Goal: Information Seeking & Learning: Check status

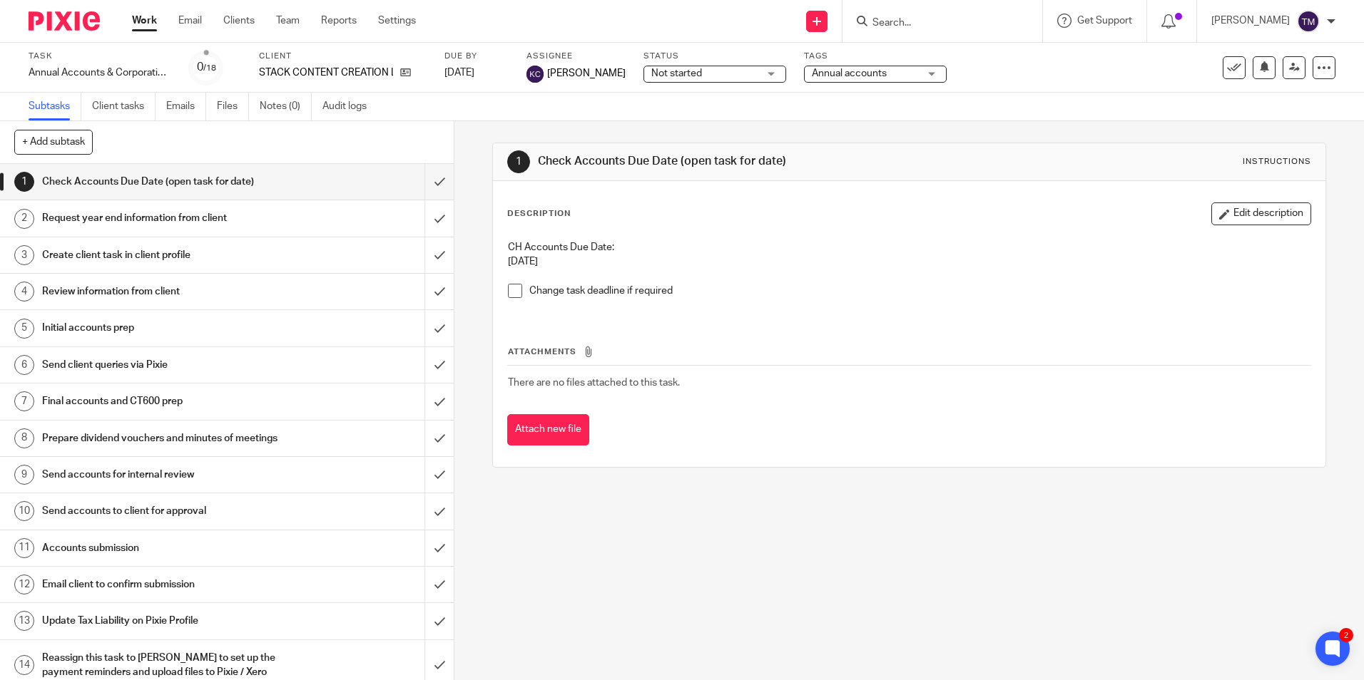
click at [929, 24] on input "Search" at bounding box center [935, 23] width 128 height 13
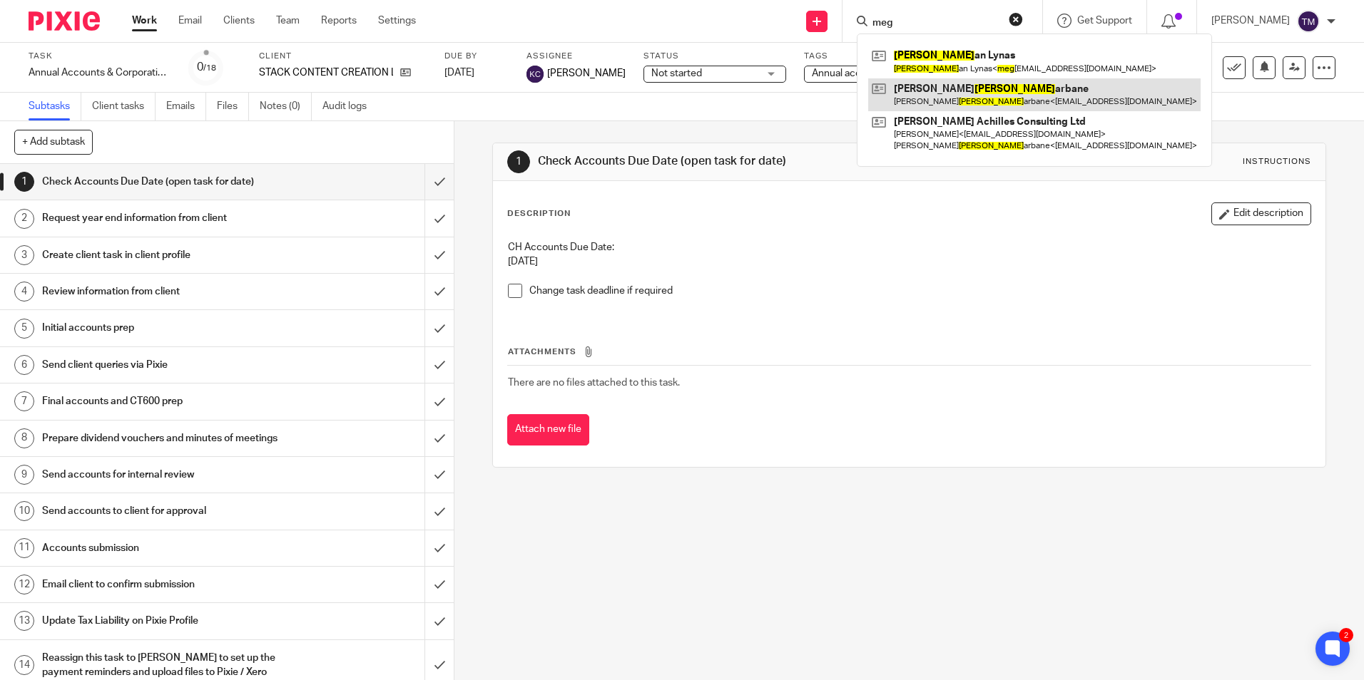
type input "meg"
click at [953, 98] on link at bounding box center [1034, 94] width 332 height 33
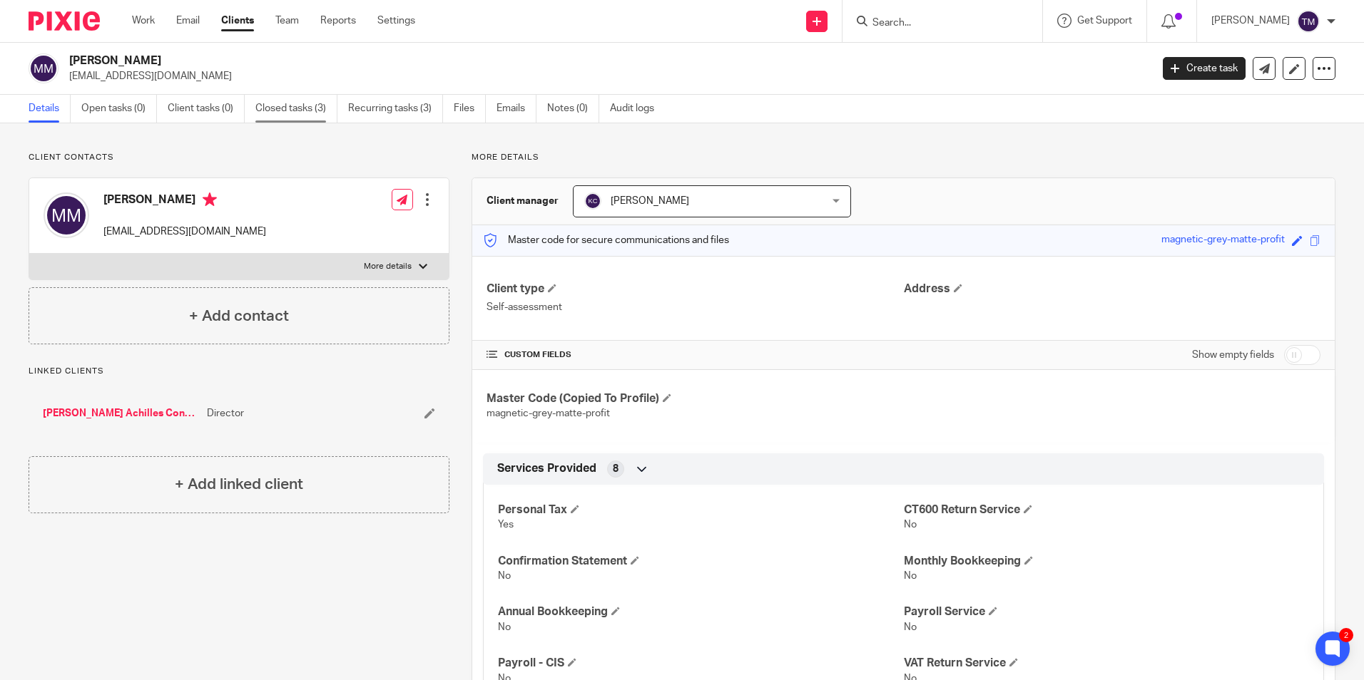
click at [261, 113] on link "Closed tasks (3)" at bounding box center [296, 109] width 82 height 28
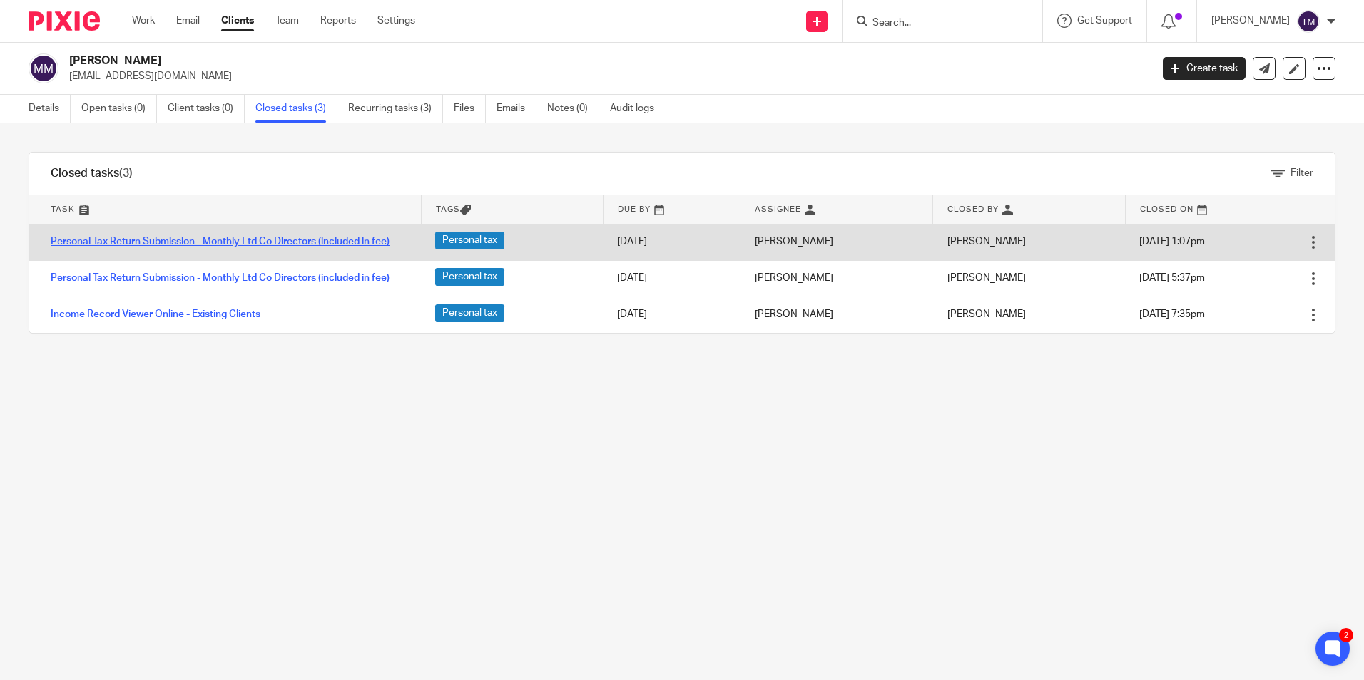
click at [273, 237] on link "Personal Tax Return Submission - Monthly Ltd Co Directors (included in fee)" at bounding box center [220, 242] width 339 height 10
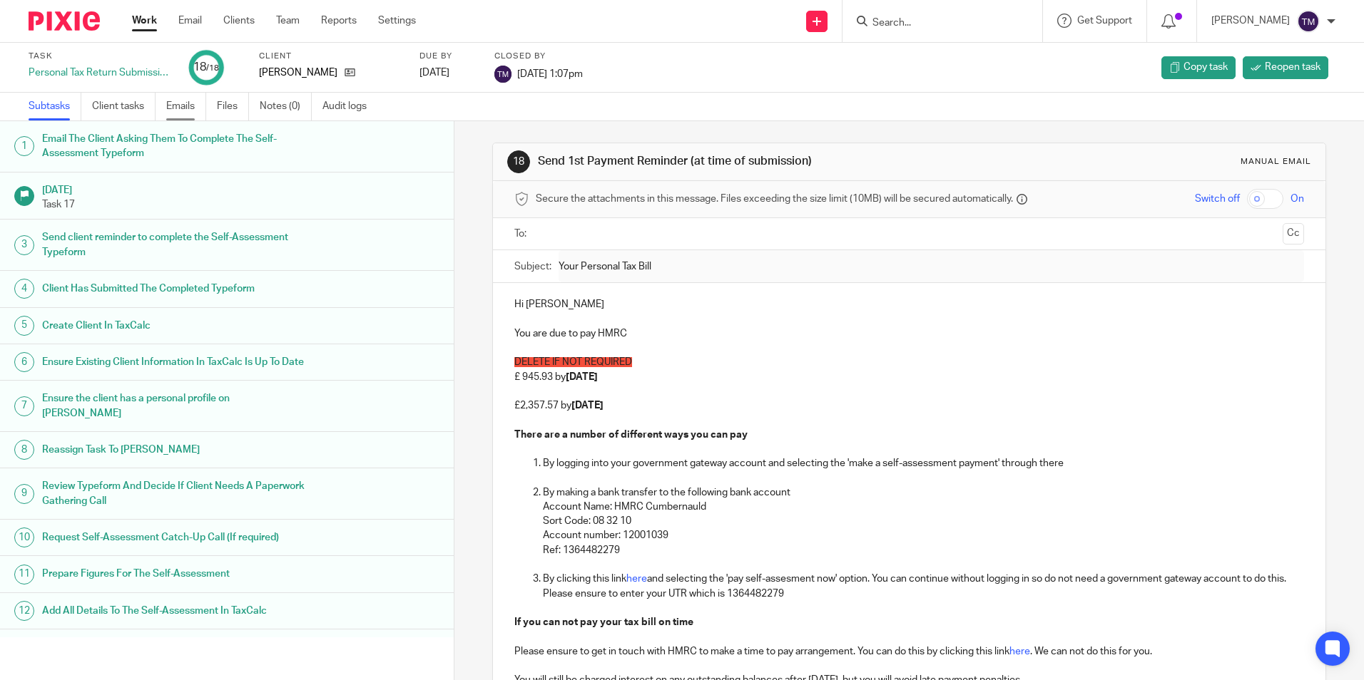
click at [168, 106] on link "Emails" at bounding box center [186, 107] width 40 height 28
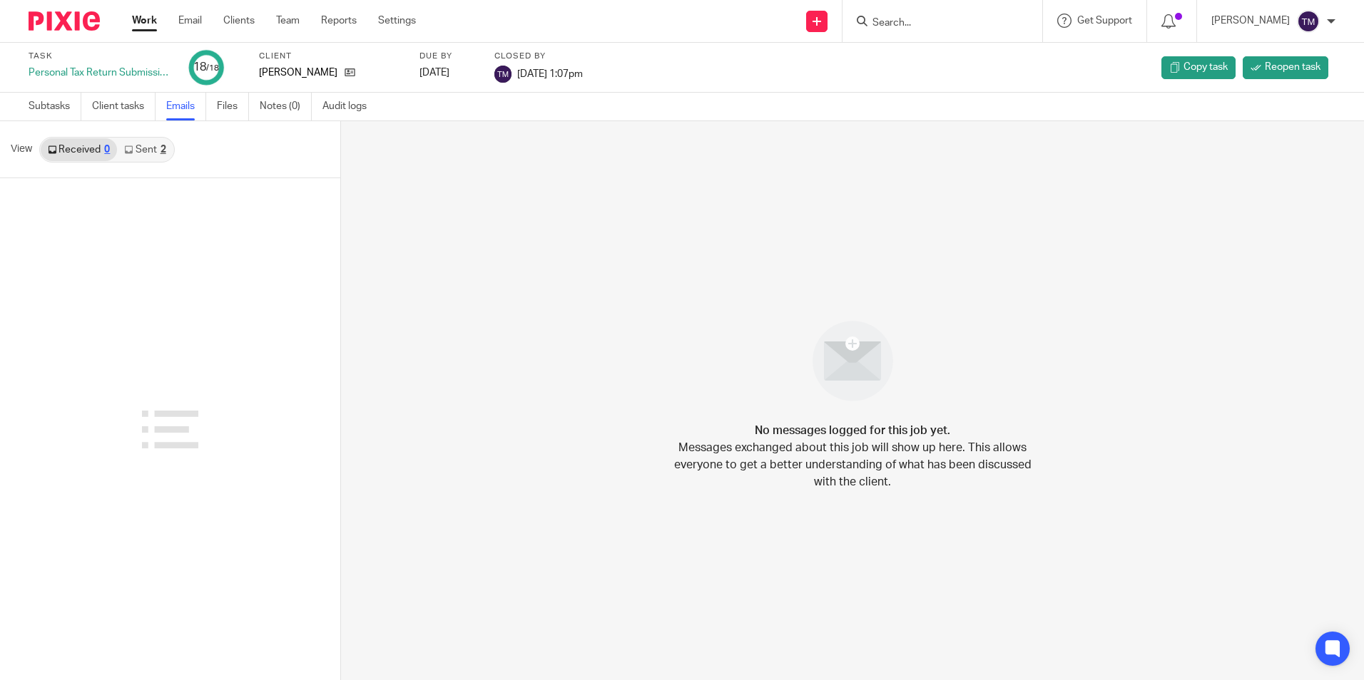
click at [131, 154] on link "Sent 2" at bounding box center [145, 149] width 56 height 23
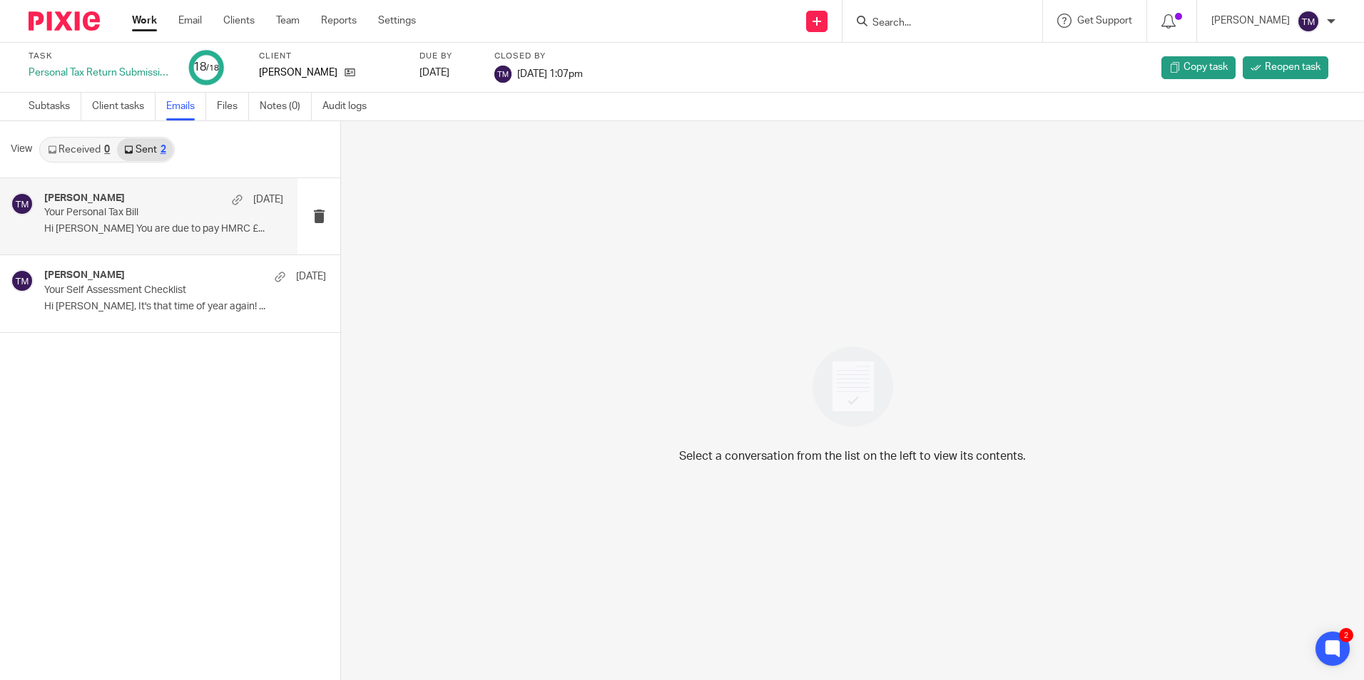
click at [151, 221] on div "Taylor Moss 13 Jun Your Personal Tax Bill Hi Michele You are due to pay HMRC £.…" at bounding box center [163, 217] width 239 height 48
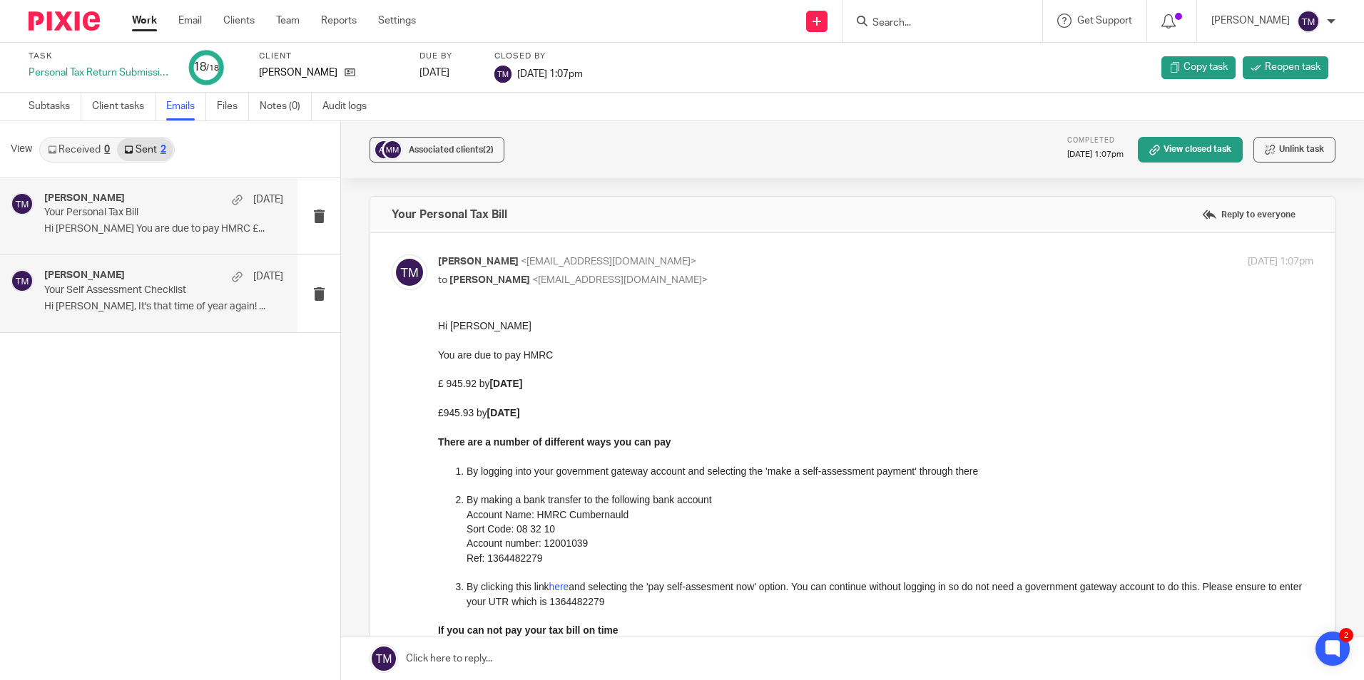
click at [172, 307] on p "Hi Michele, It's that time of year again! ..." at bounding box center [163, 307] width 239 height 12
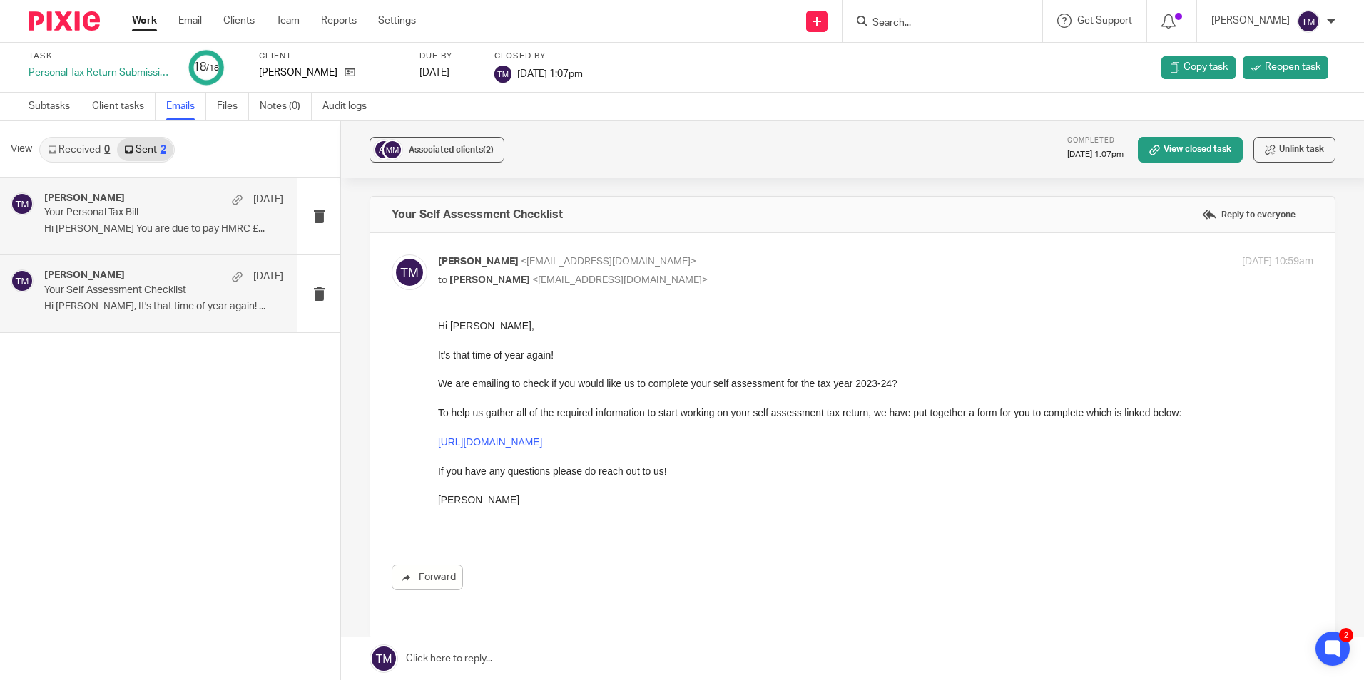
click at [171, 227] on p "Hi Michele You are due to pay HMRC £..." at bounding box center [163, 229] width 239 height 12
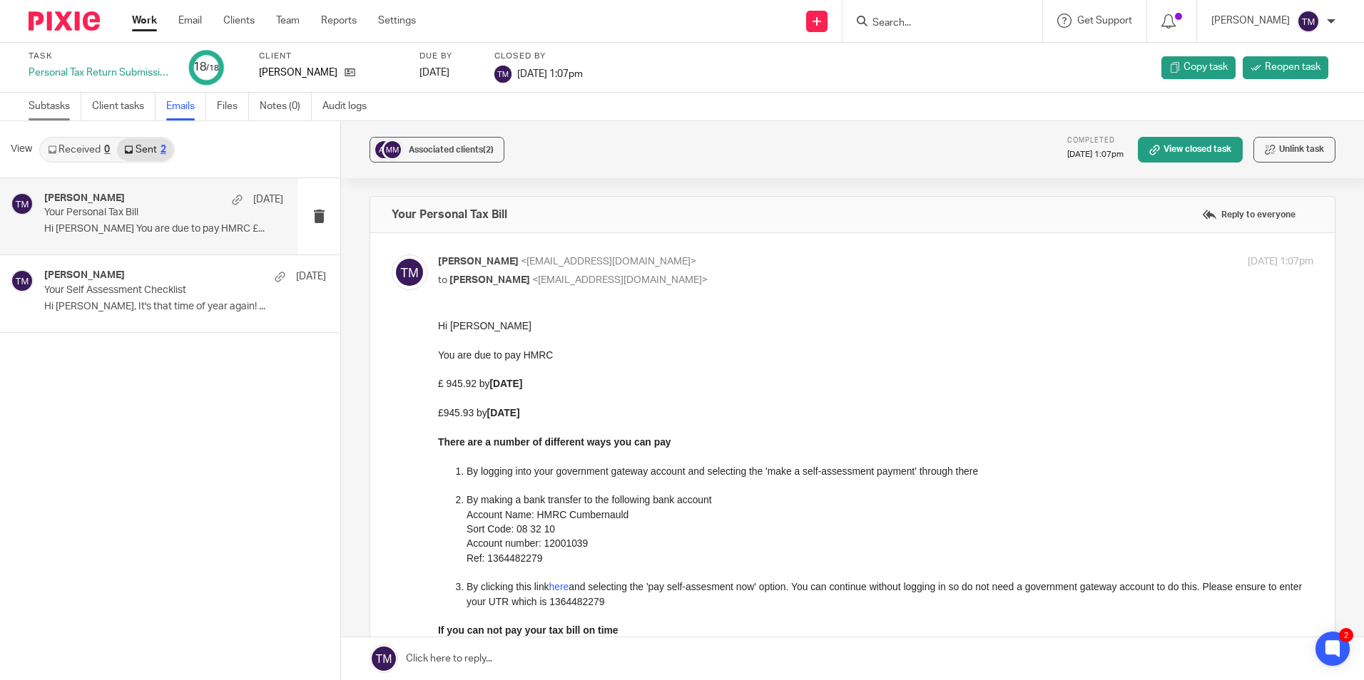
click at [56, 103] on link "Subtasks" at bounding box center [55, 107] width 53 height 28
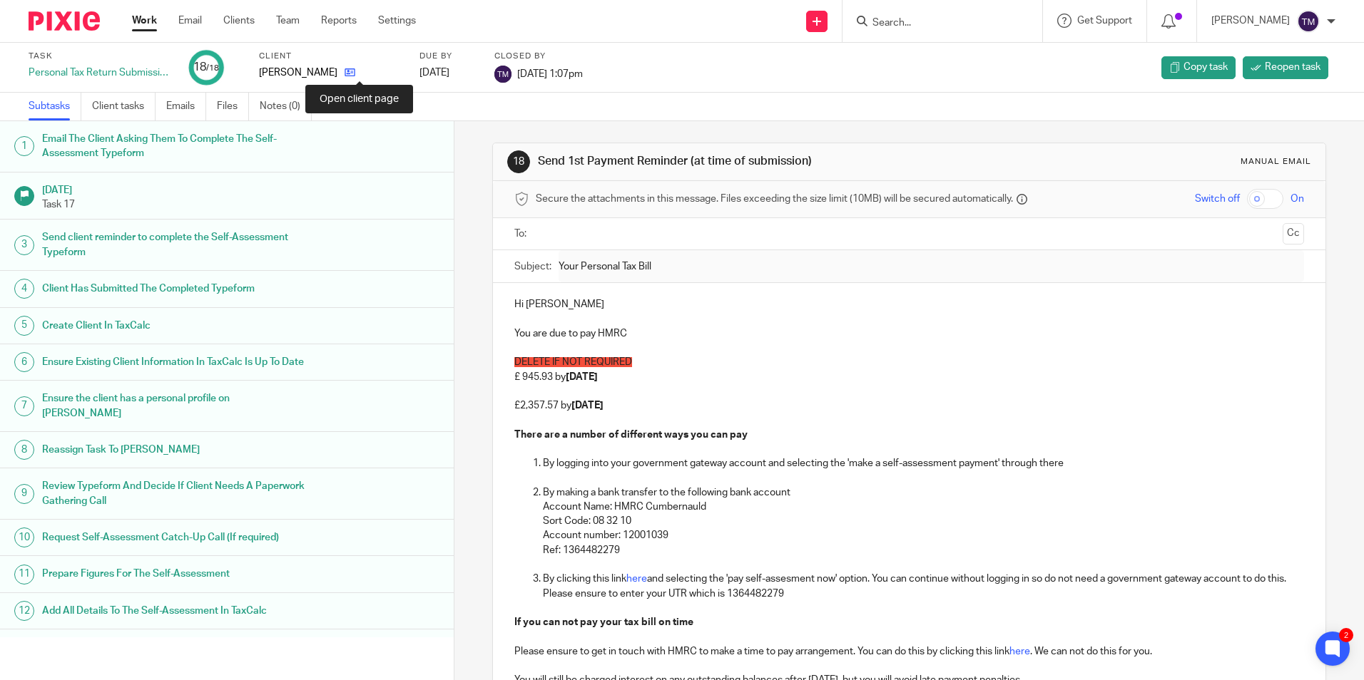
click at [355, 75] on icon at bounding box center [349, 72] width 11 height 11
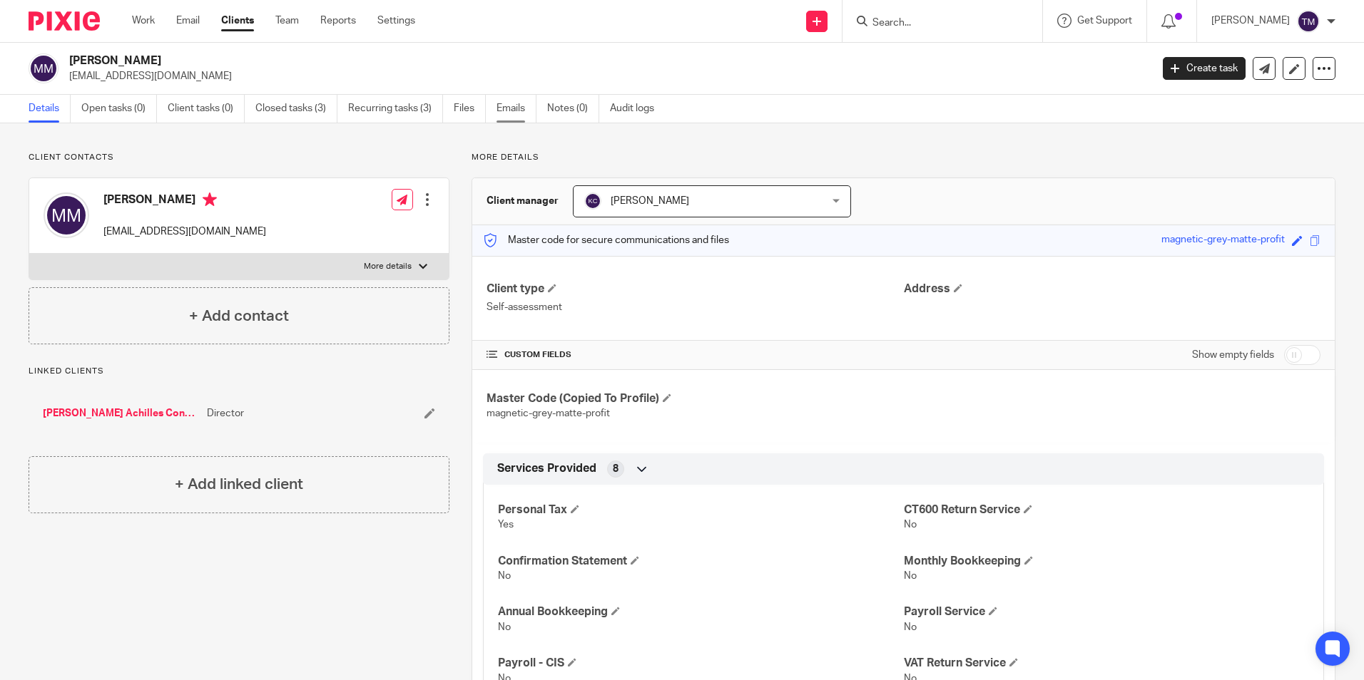
click at [509, 107] on link "Emails" at bounding box center [516, 109] width 40 height 28
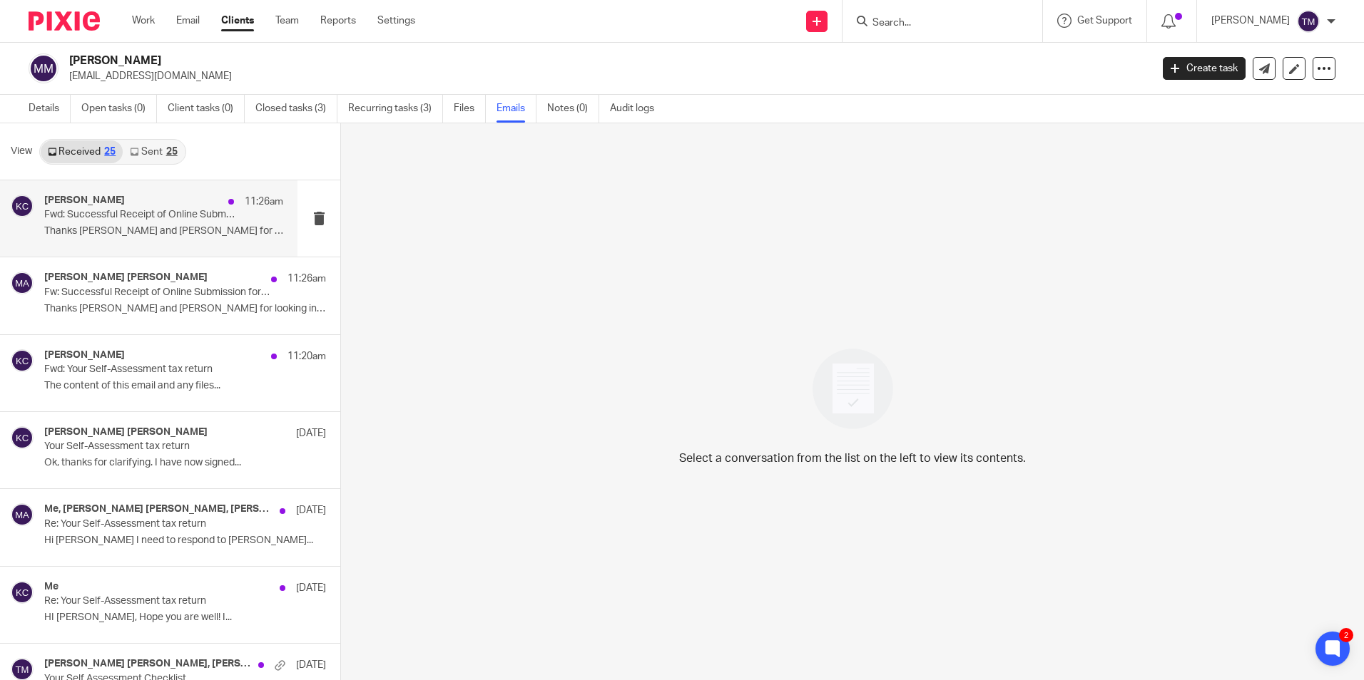
click at [145, 221] on p "Fwd: Successful Receipt of Online Submission for Reference 1364482279" at bounding box center [139, 215] width 191 height 12
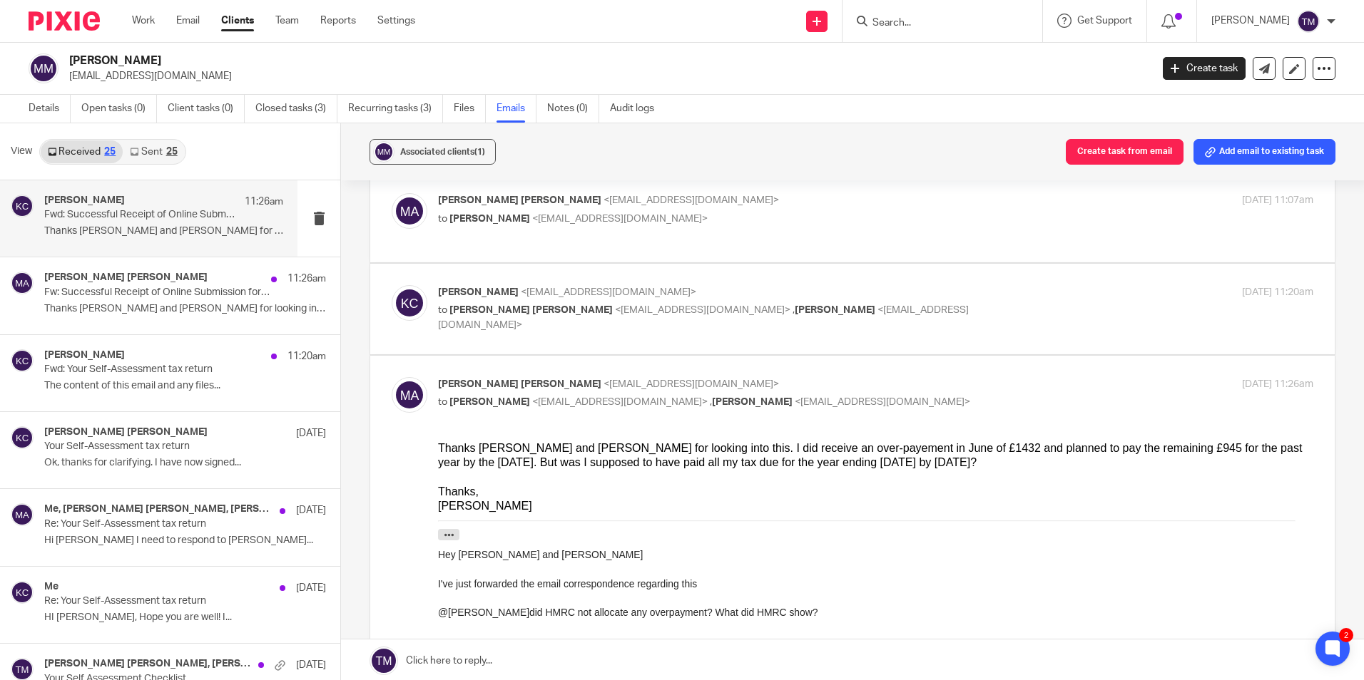
scroll to position [333, 0]
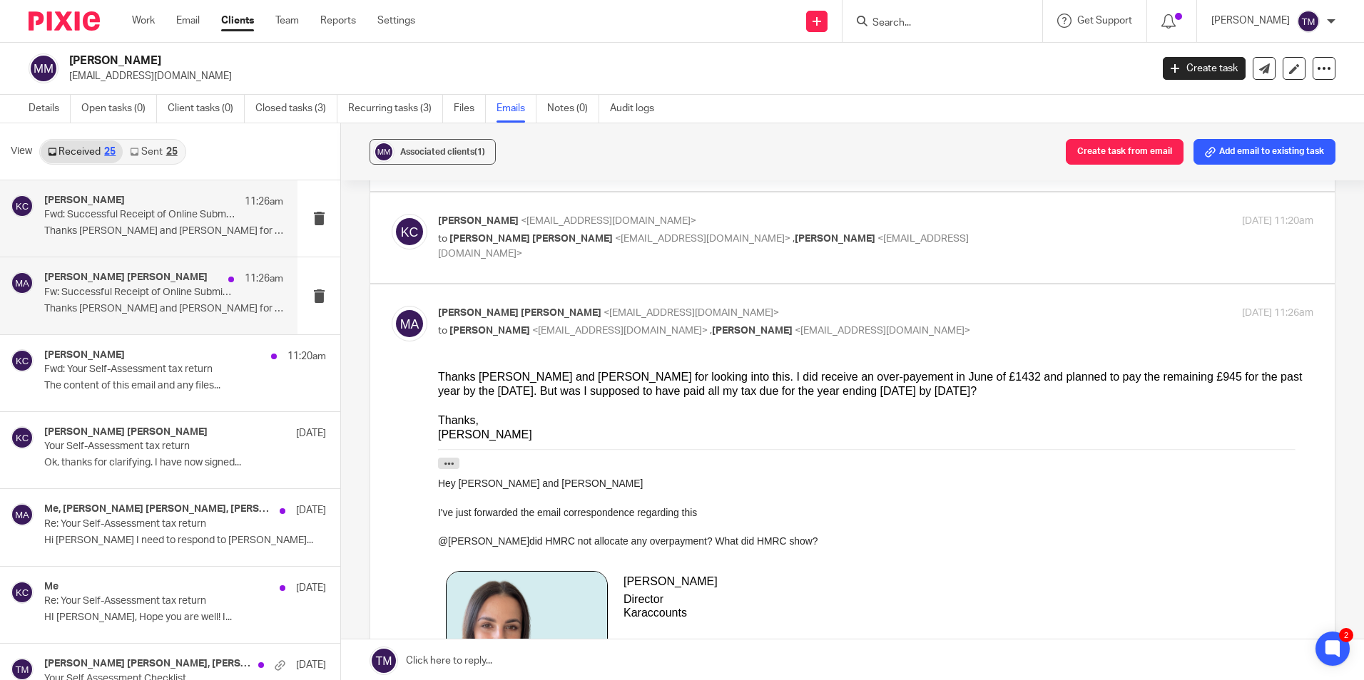
click at [147, 310] on p "Thanks Kara and Taylor for looking into this. I..." at bounding box center [163, 309] width 239 height 12
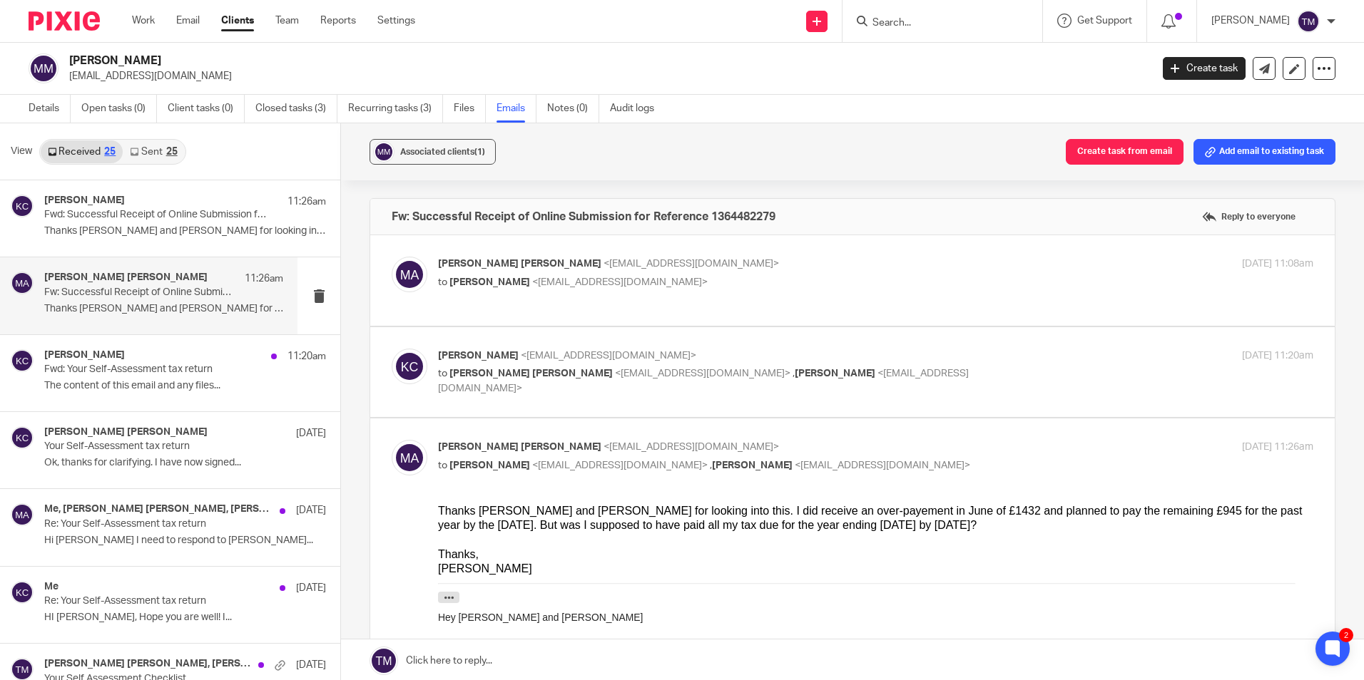
scroll to position [0, 0]
click at [149, 389] on p "The content of this email and any files..." at bounding box center [163, 386] width 239 height 12
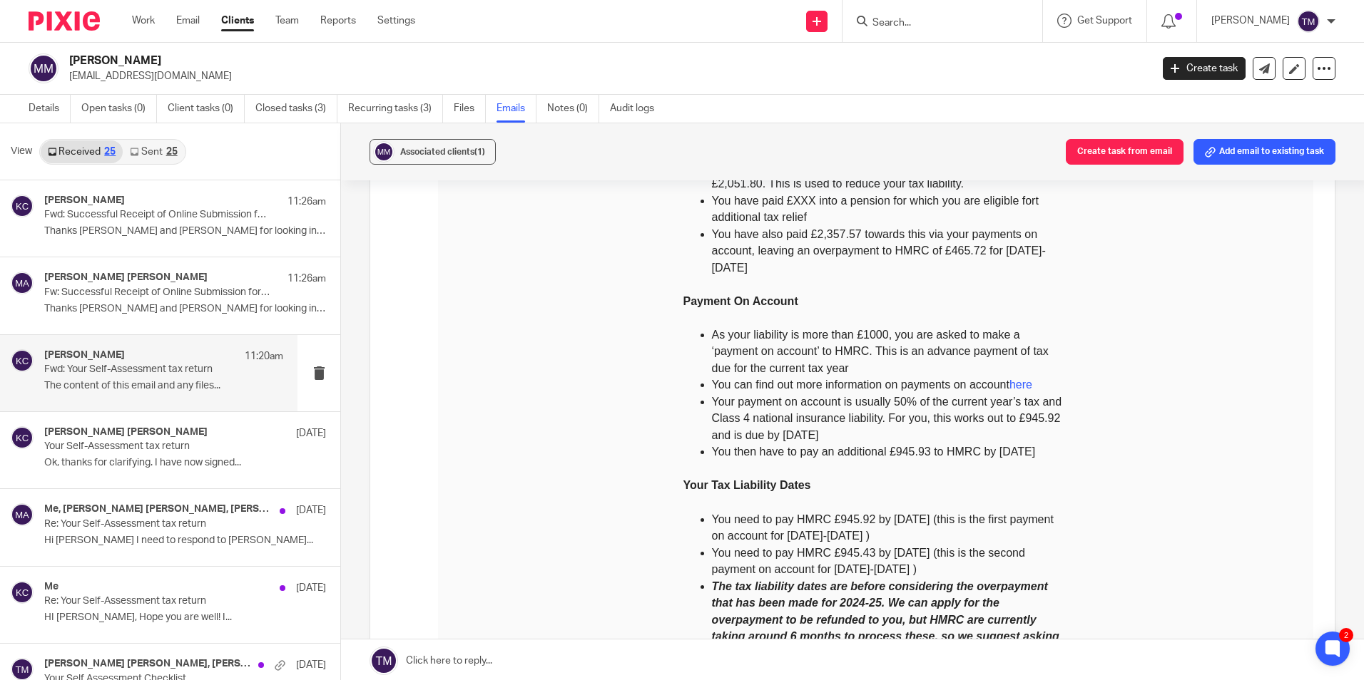
scroll to position [1355, 0]
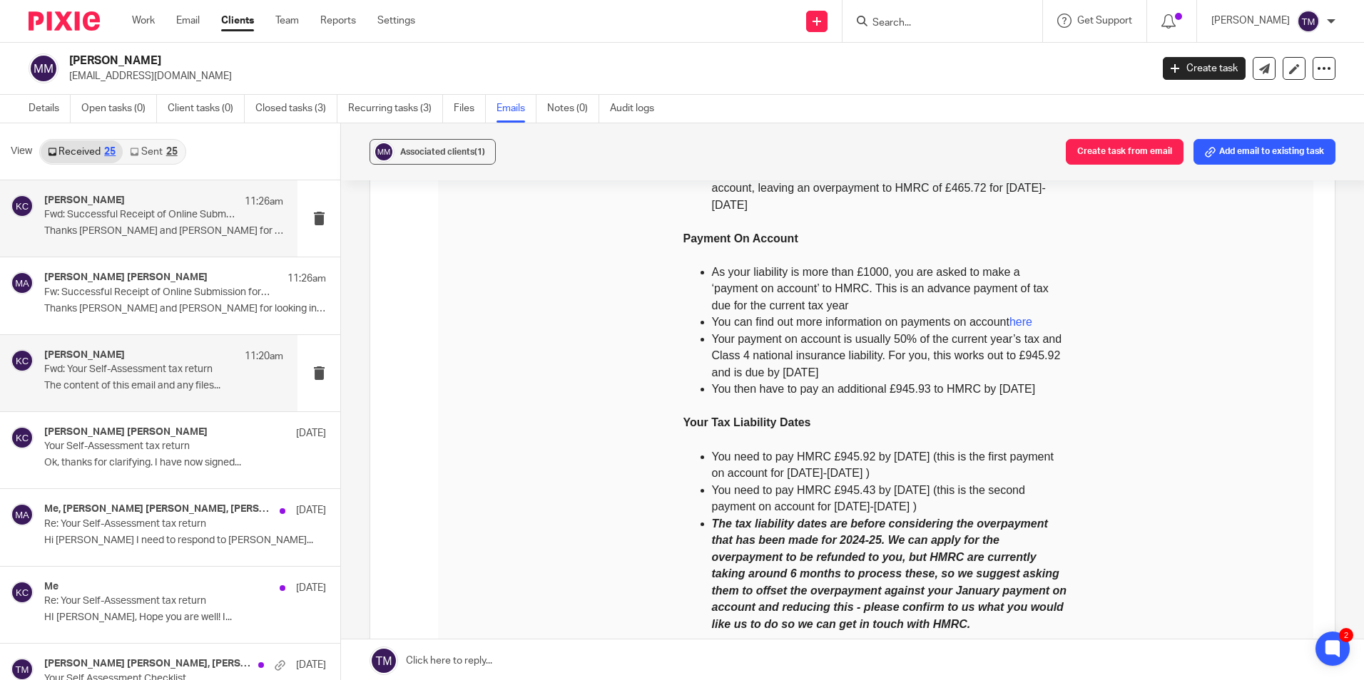
click at [189, 238] on div "Kara Curtayne 11:26am Fwd: Successful Receipt of Online Submission for Referenc…" at bounding box center [163, 219] width 239 height 48
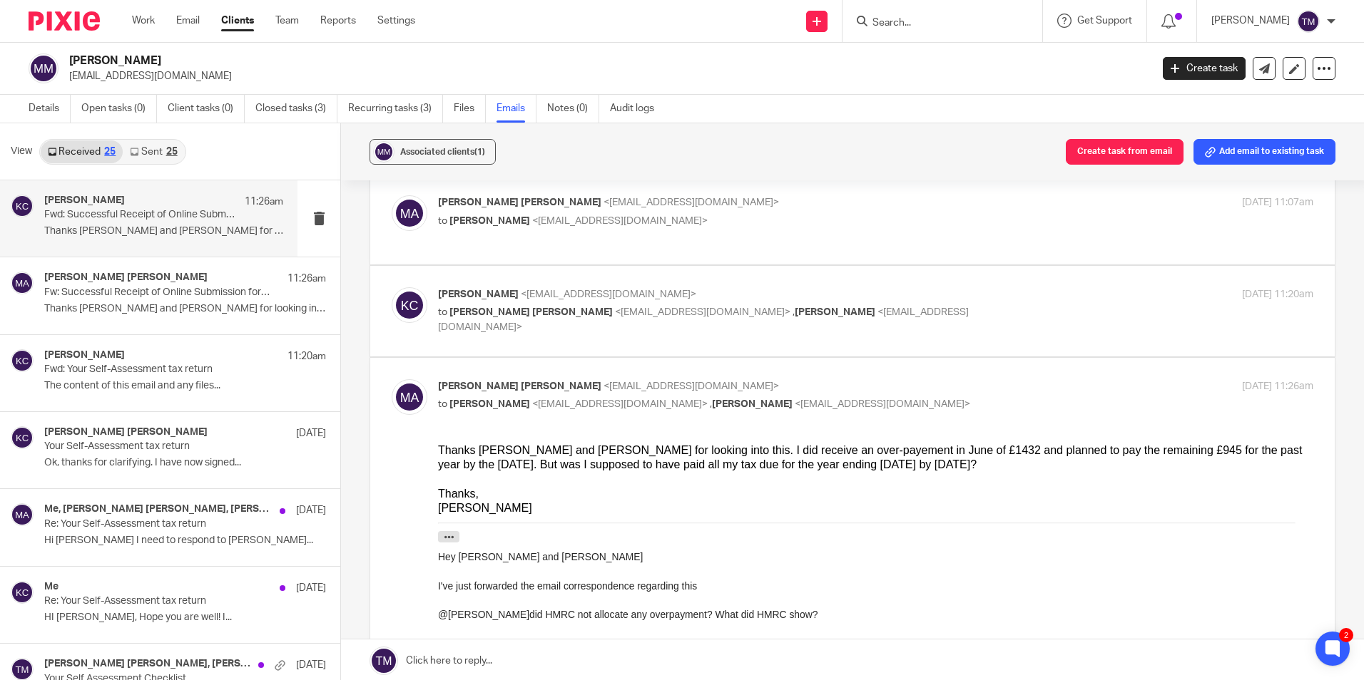
scroll to position [687, 0]
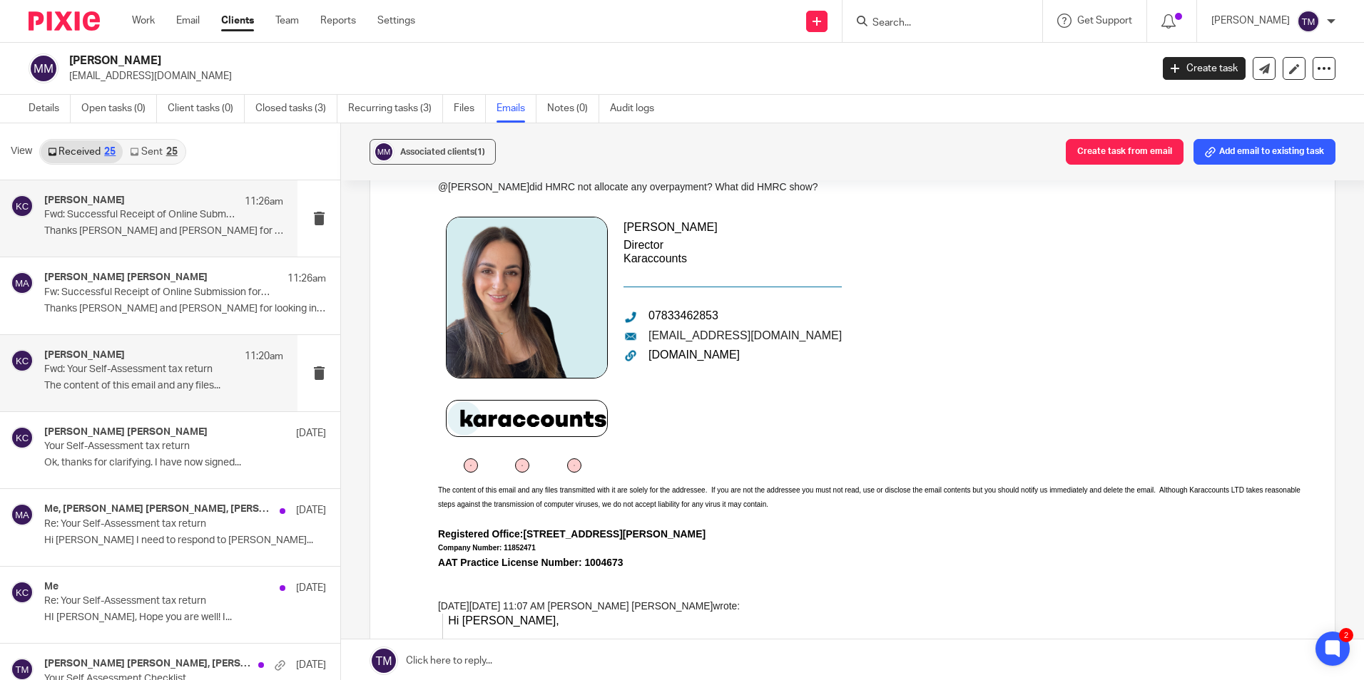
click at [120, 382] on p "The content of this email and any files..." at bounding box center [163, 386] width 239 height 12
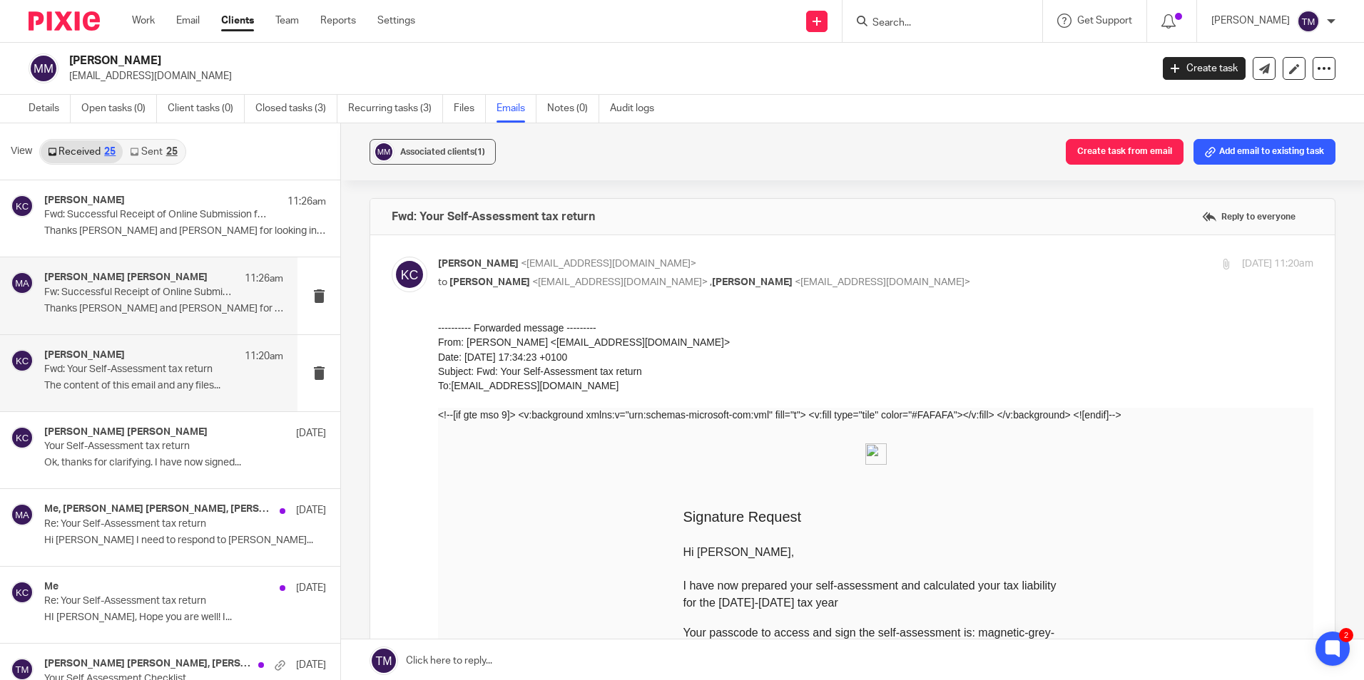
scroll to position [0, 0]
click at [148, 295] on p "Fw: Successful Receipt of Online Submission for Reference 1364482279" at bounding box center [139, 293] width 191 height 12
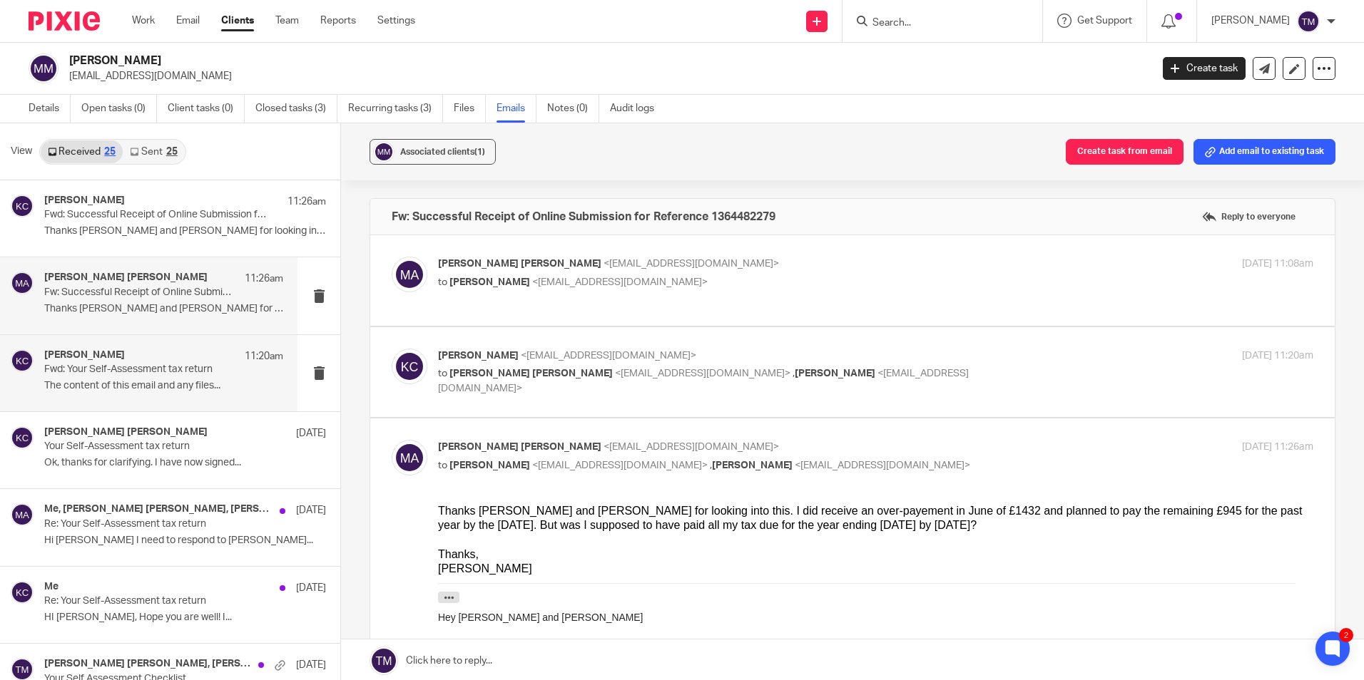
click at [170, 388] on p "The content of this email and any files..." at bounding box center [163, 386] width 239 height 12
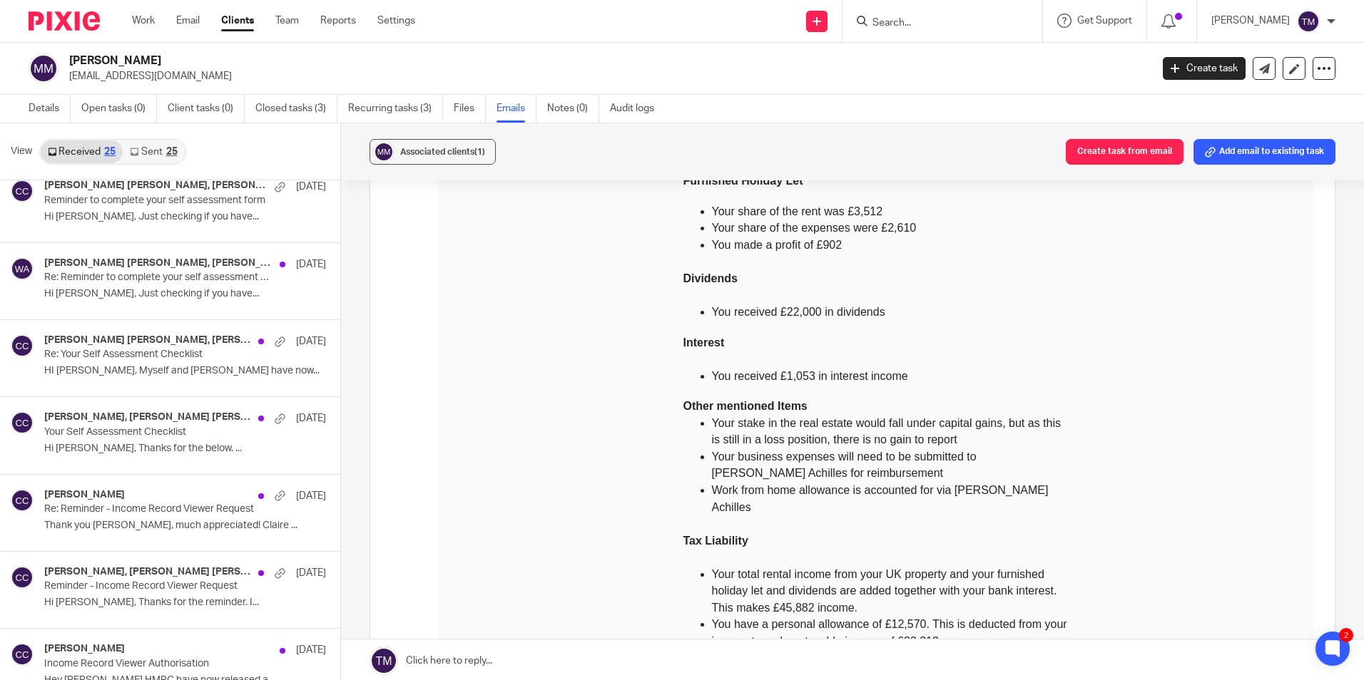
scroll to position [713, 0]
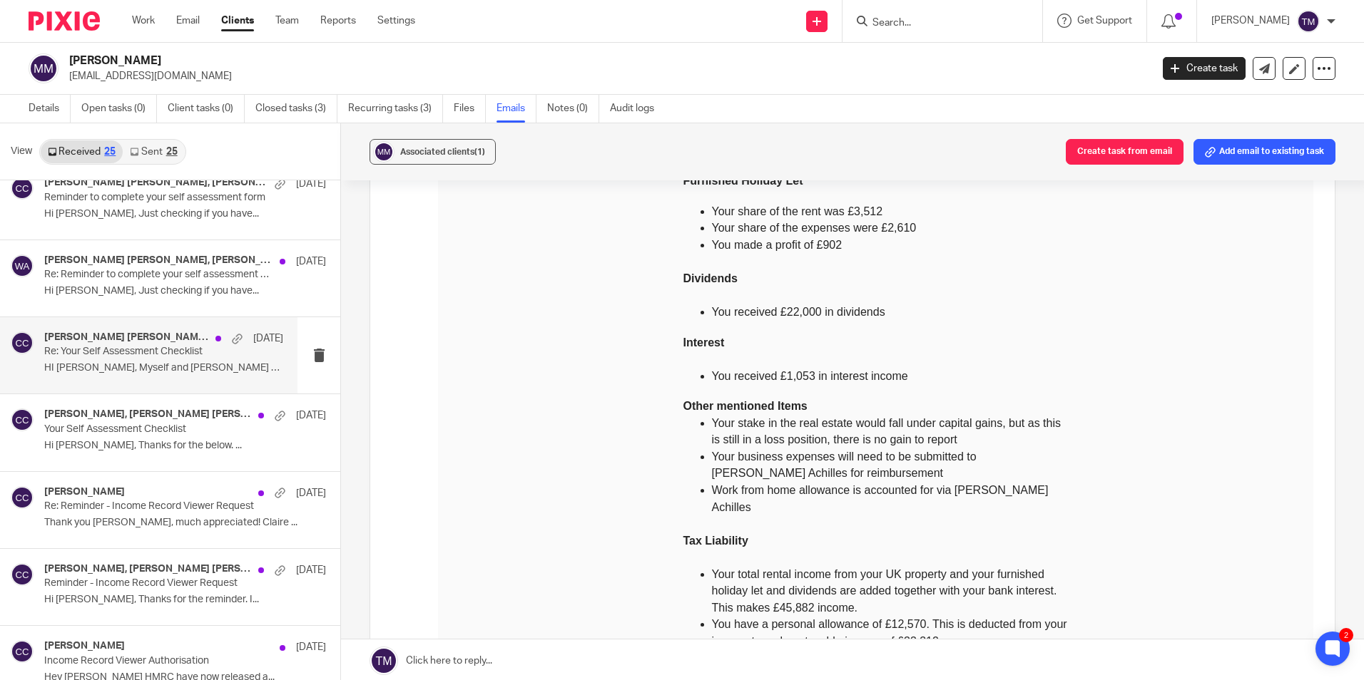
click at [151, 369] on p "HI Claire, Myself and Wes have now..." at bounding box center [163, 368] width 239 height 12
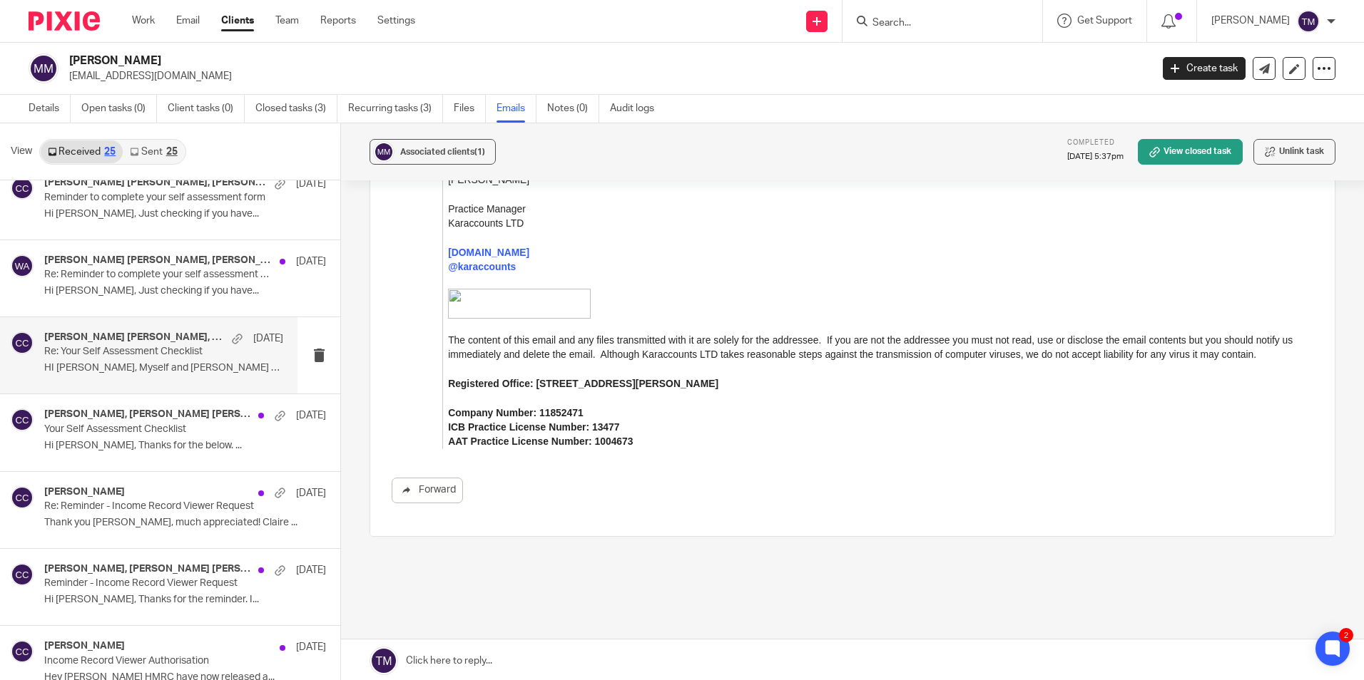
scroll to position [1702, 0]
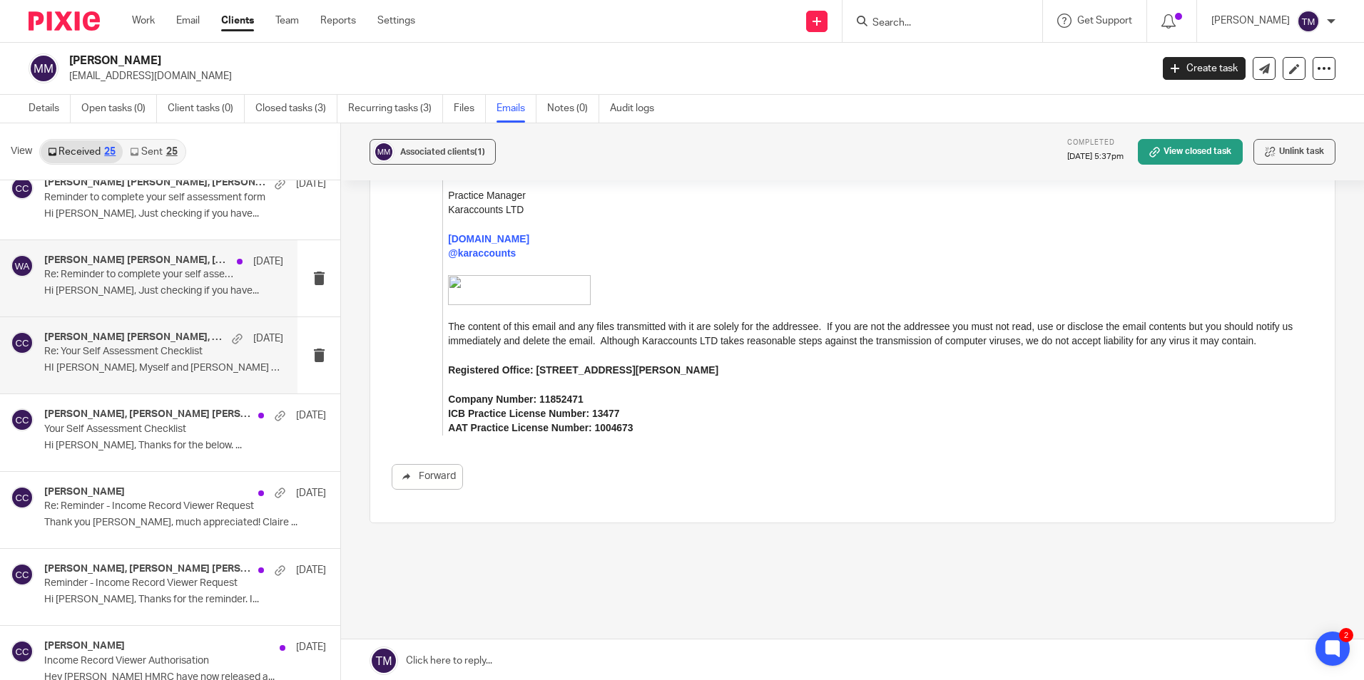
click at [172, 302] on div "Michele Megarbane Armstrong, Stacey Parkinson, Wes Armstrong 27 Jan Re: Reminde…" at bounding box center [148, 278] width 297 height 76
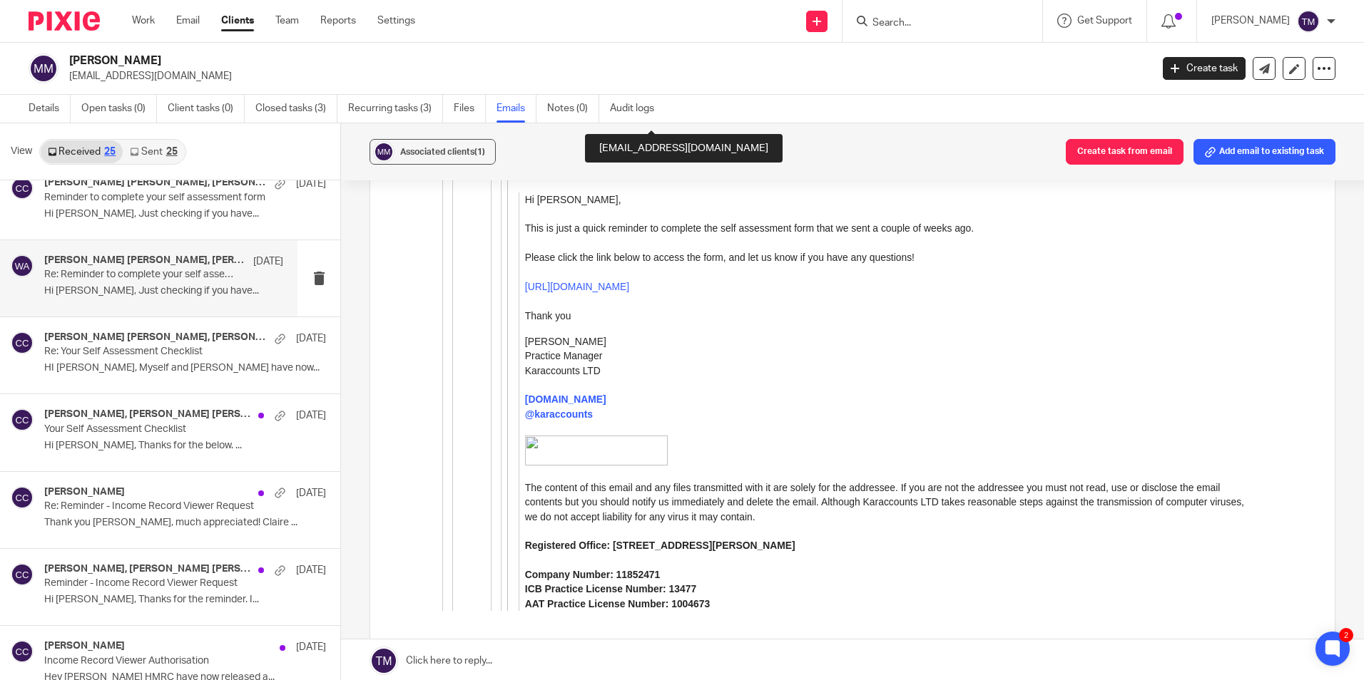
scroll to position [3724, 0]
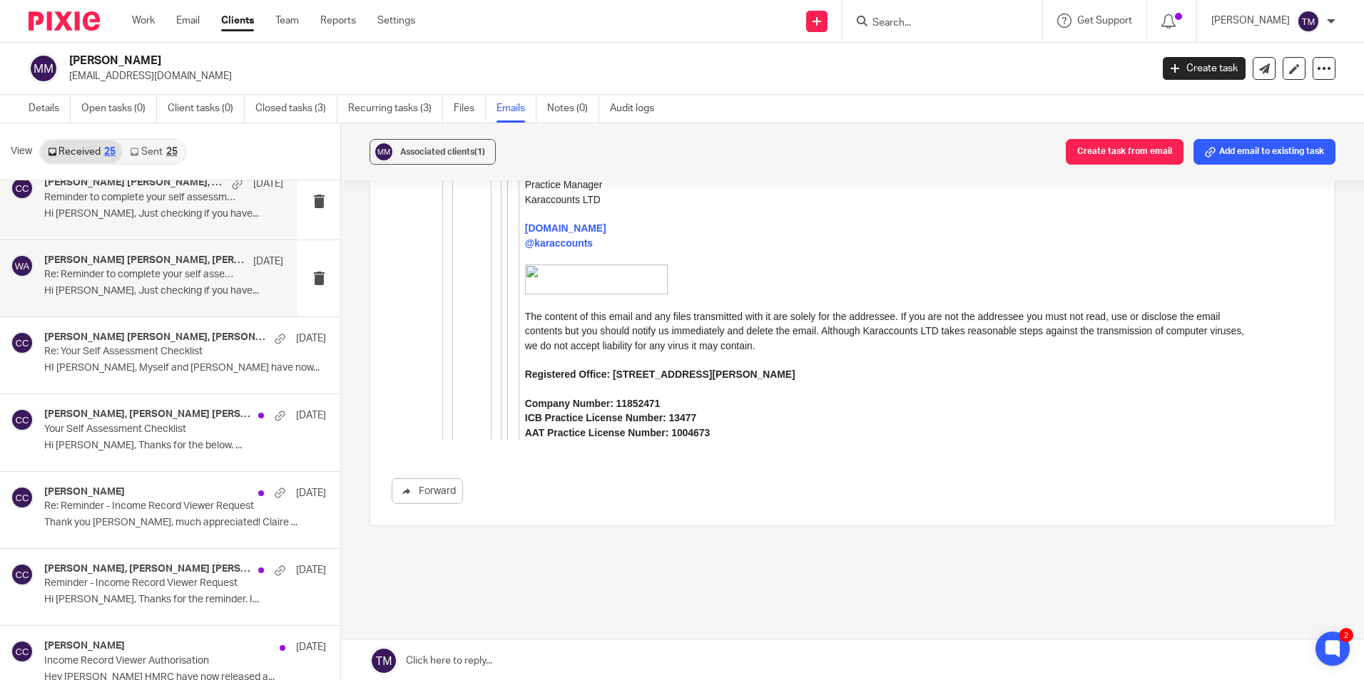
click at [203, 226] on div "Michele Megarbane Armstrong, Stacey Parkinson, Taylor Moss, Wes Armstrong, Clai…" at bounding box center [148, 201] width 297 height 76
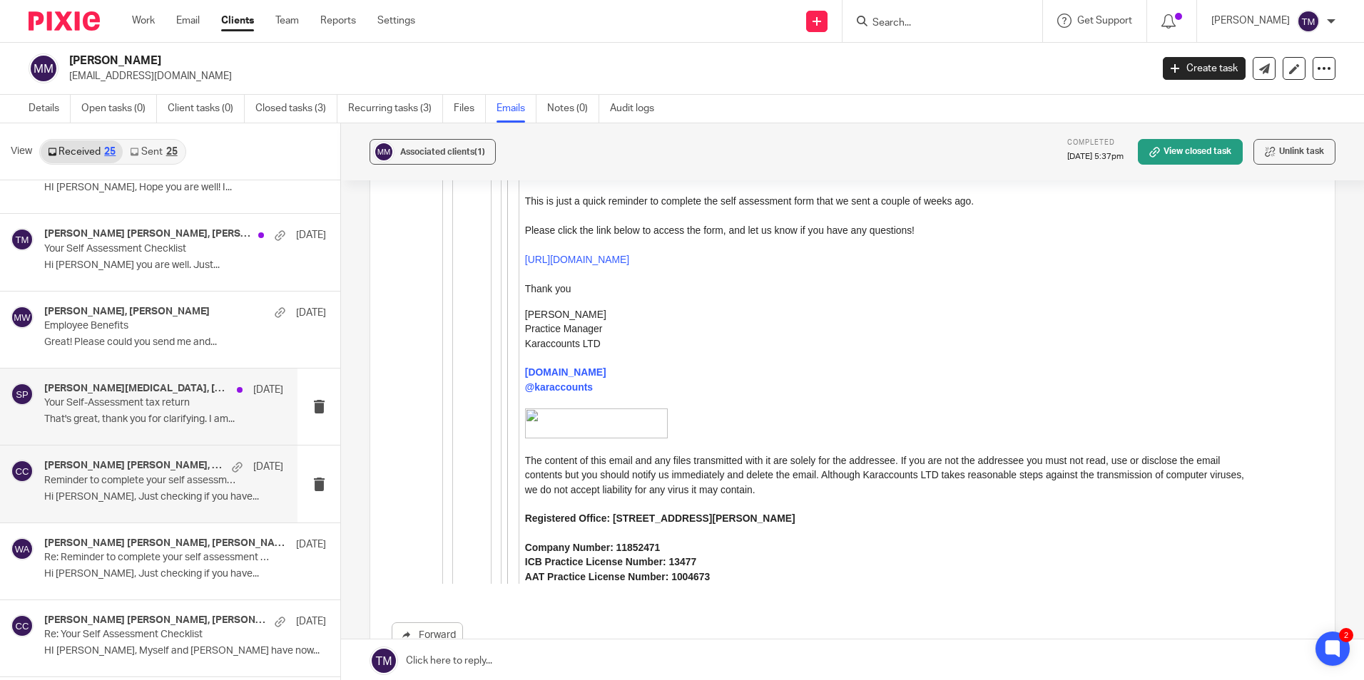
scroll to position [428, 0]
click at [166, 423] on p "That's great, thank you for clarifying. I am..." at bounding box center [163, 422] width 239 height 12
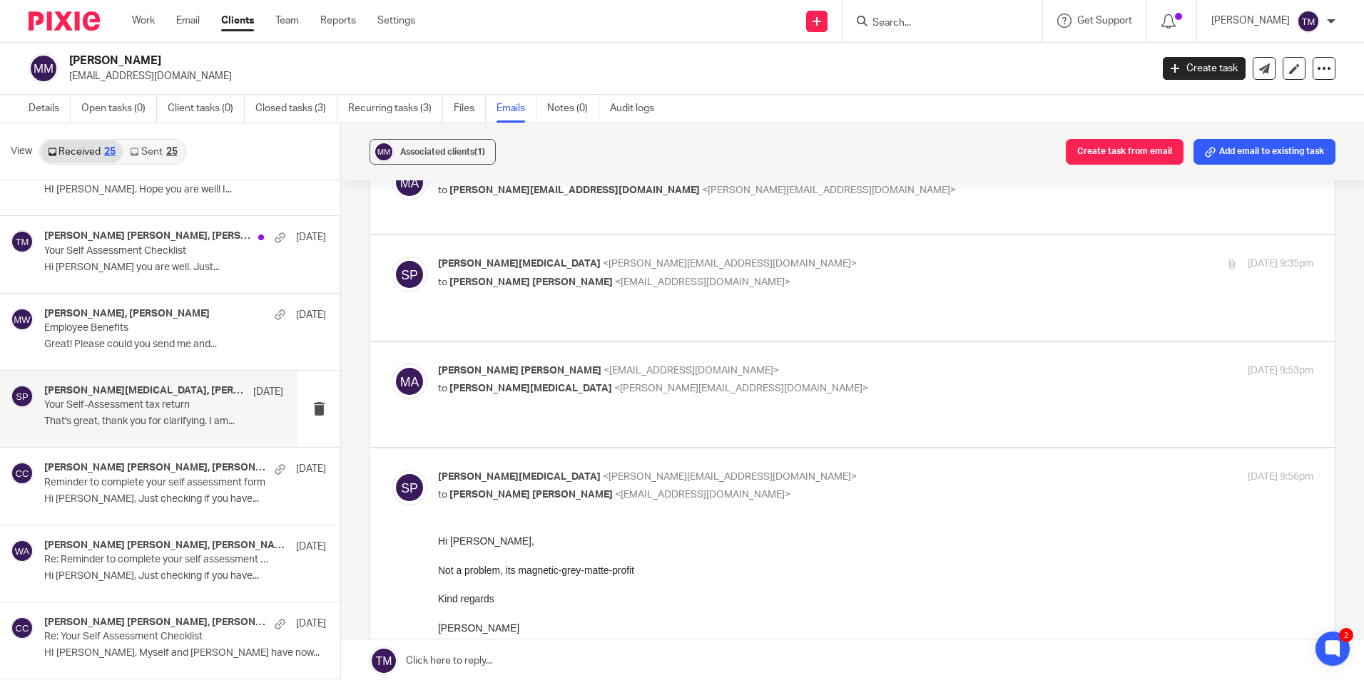
scroll to position [237, 0]
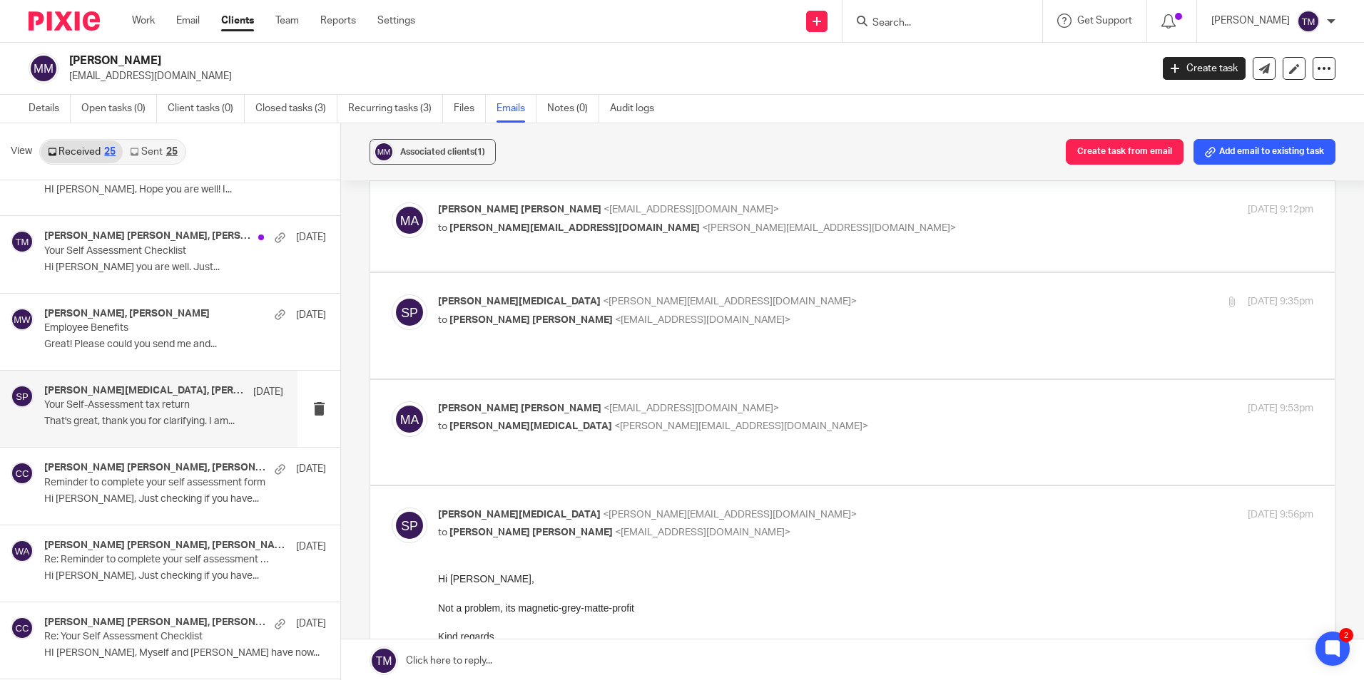
click at [814, 411] on p "Michele Megarbane Armstrong <mmichele81@hotmail.com>" at bounding box center [729, 409] width 583 height 15
checkbox input "true"
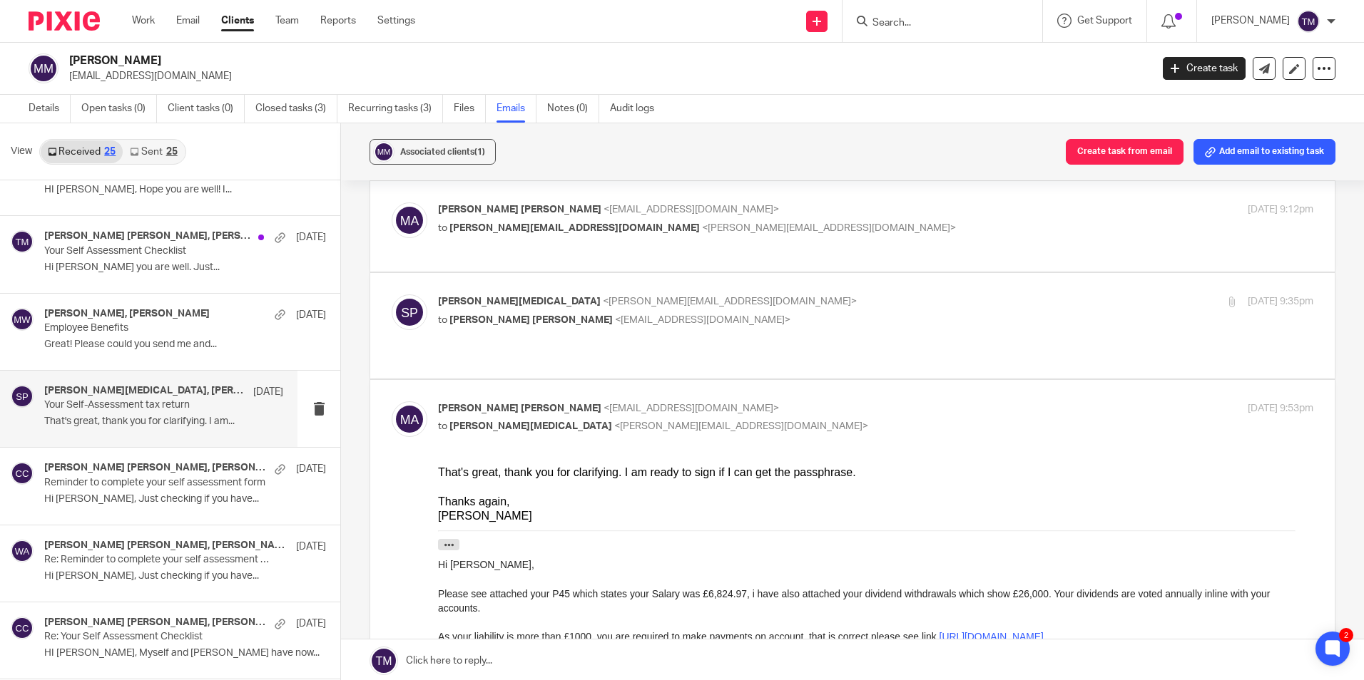
scroll to position [0, 0]
click at [820, 328] on p "to Michele Megarbane Armstrong <mmichele81@hotmail.com>" at bounding box center [729, 320] width 583 height 15
checkbox input "true"
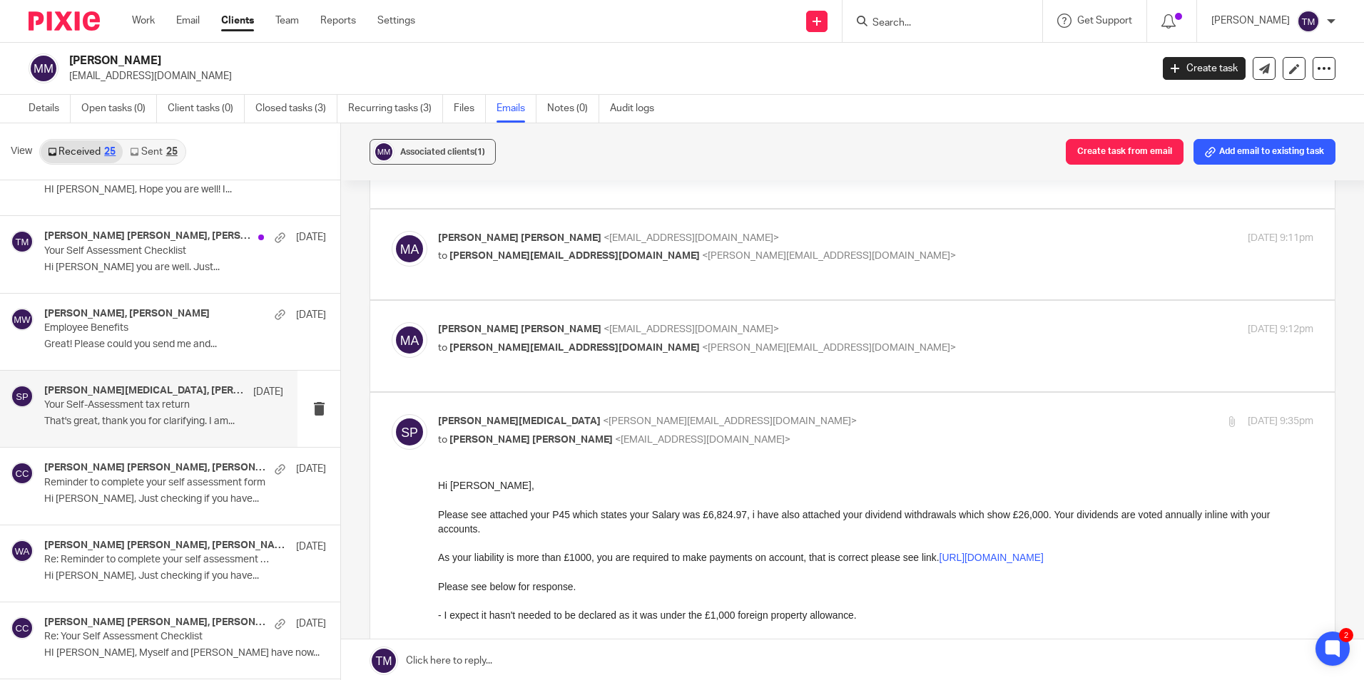
scroll to position [95, 0]
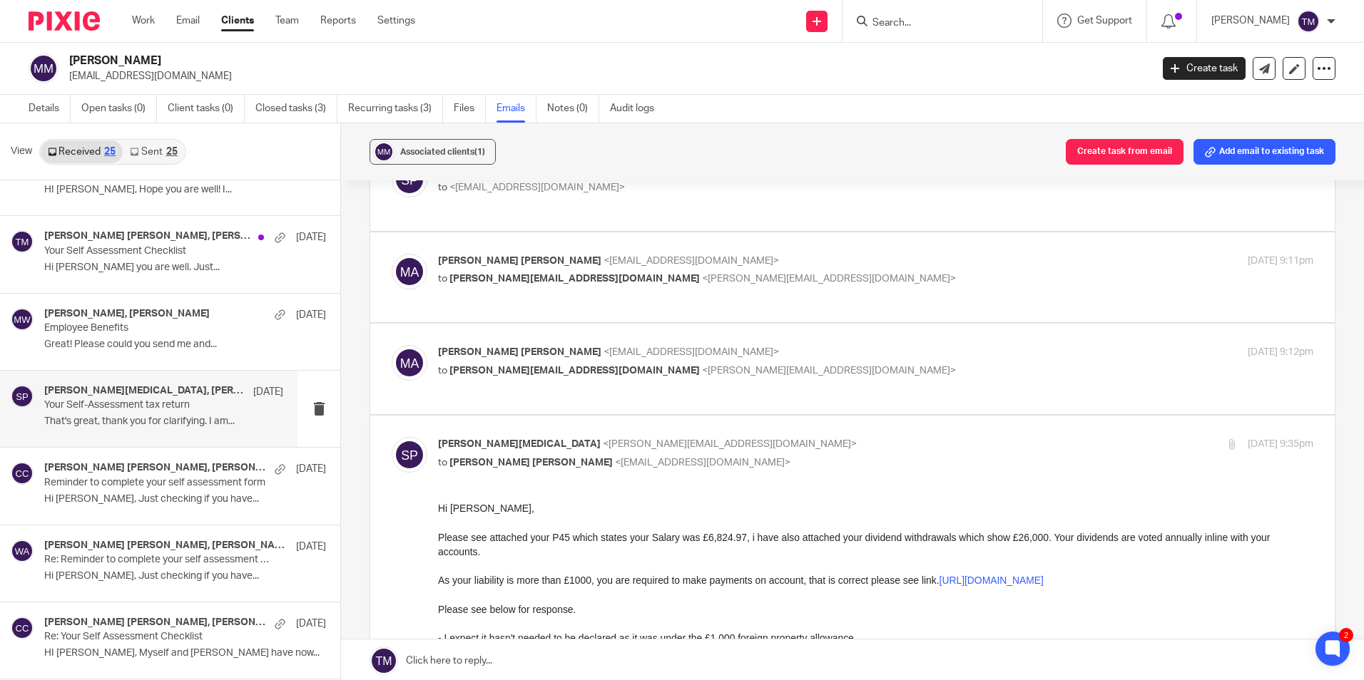
click at [973, 377] on p "to stacey@karaccounts.com <stacey@karaccounts.com>" at bounding box center [729, 371] width 583 height 15
checkbox input "true"
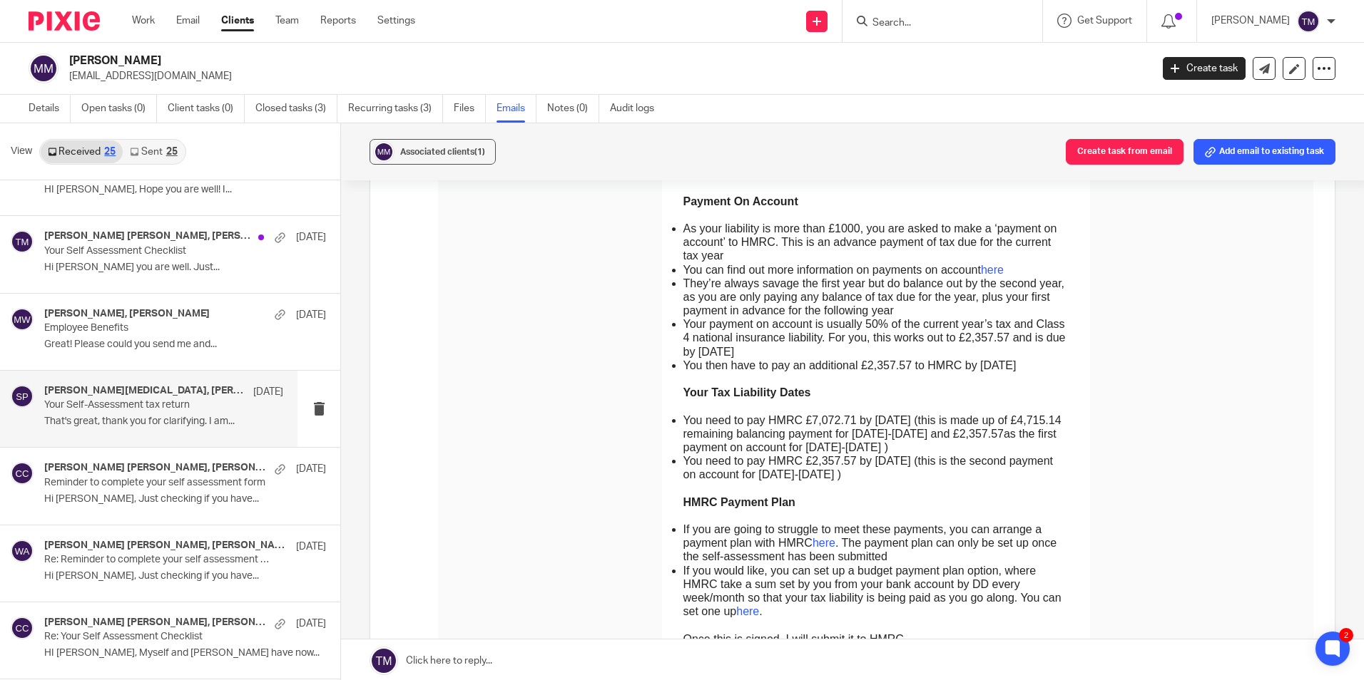
scroll to position [1093, 0]
